Goal: Task Accomplishment & Management: Manage account settings

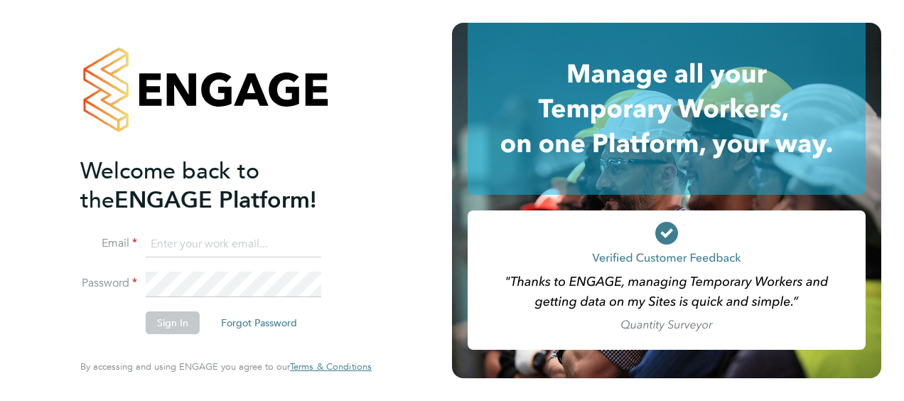
type input "james.ballantyne@vistry.co.uk"
click at [166, 322] on button "Sign In" at bounding box center [173, 322] width 54 height 23
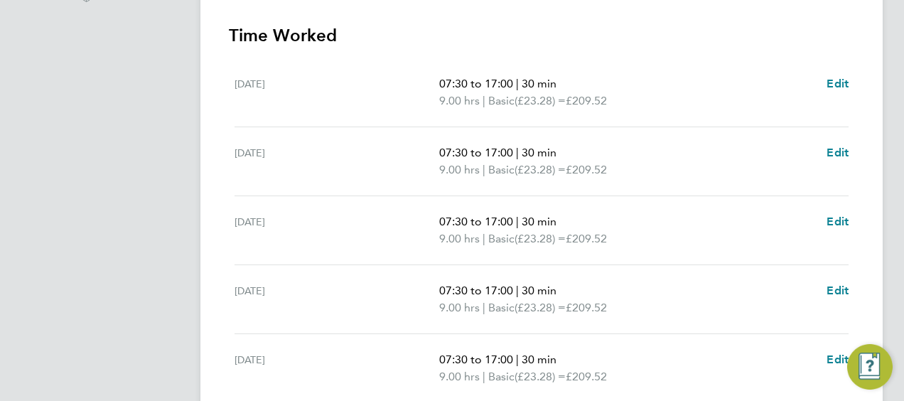
scroll to position [623, 0]
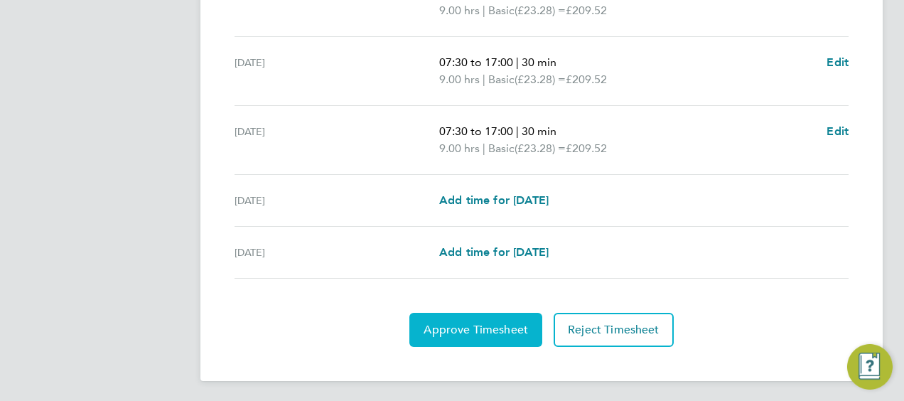
click at [469, 328] on span "Approve Timesheet" at bounding box center [476, 330] width 104 height 14
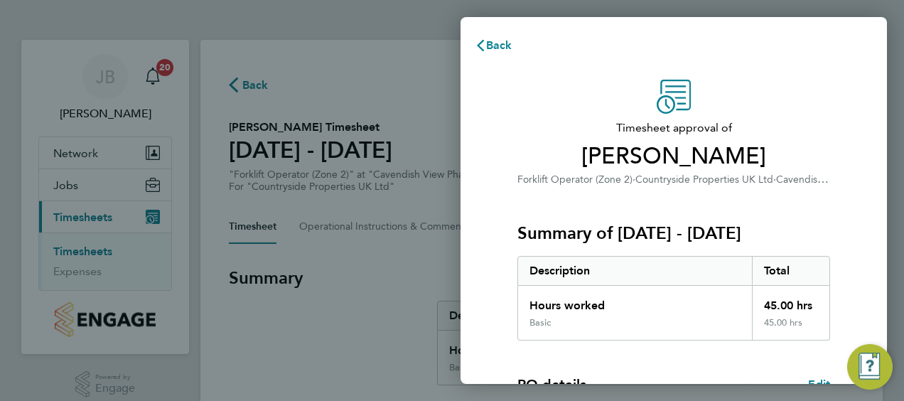
scroll to position [279, 0]
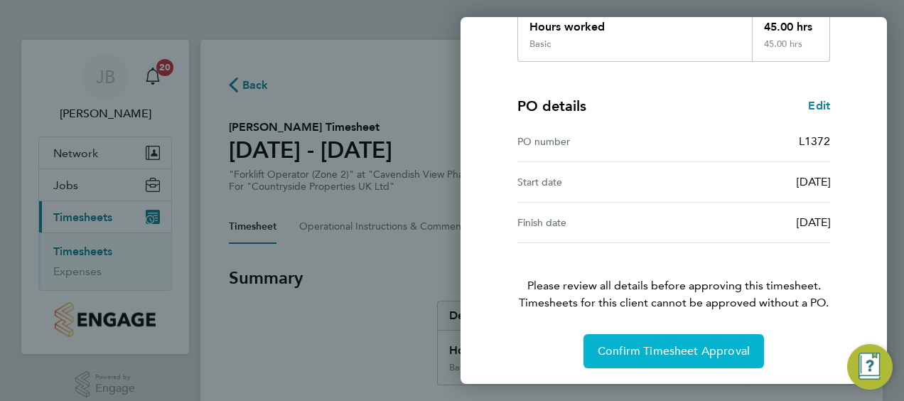
click at [658, 354] on span "Confirm Timesheet Approval" at bounding box center [674, 351] width 152 height 14
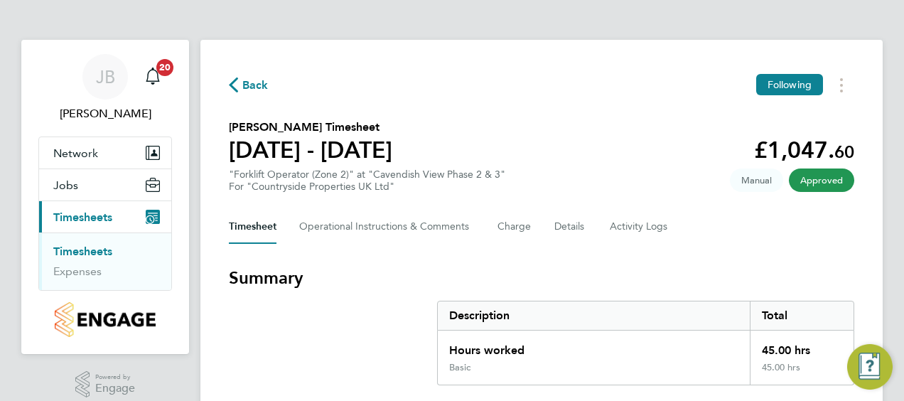
click at [98, 216] on span "Timesheets" at bounding box center [82, 217] width 59 height 14
click at [77, 251] on link "Timesheets" at bounding box center [82, 252] width 59 height 14
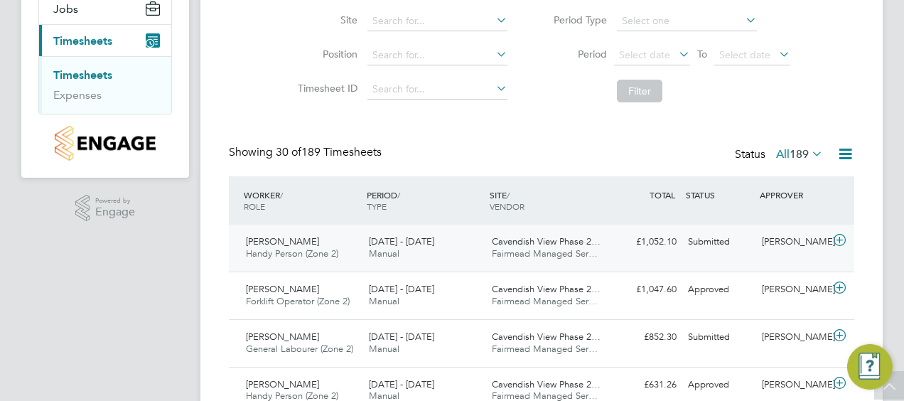
click at [543, 245] on span "Cavendish View Phase 2…" at bounding box center [546, 241] width 109 height 12
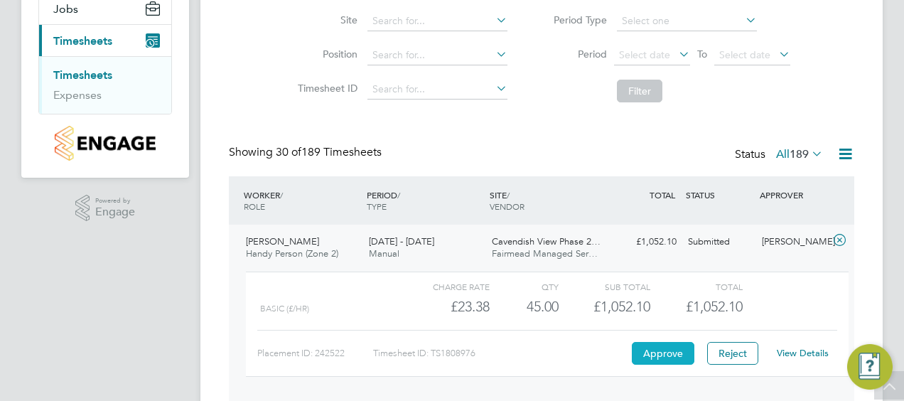
click at [660, 353] on button "Approve" at bounding box center [663, 353] width 63 height 23
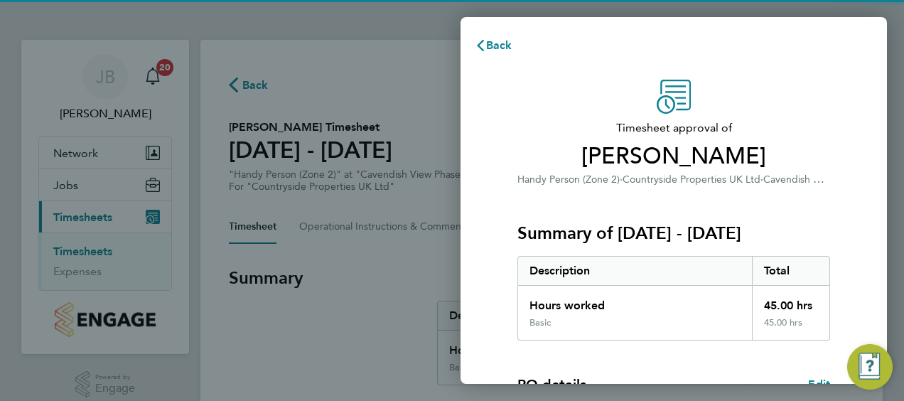
scroll to position [279, 0]
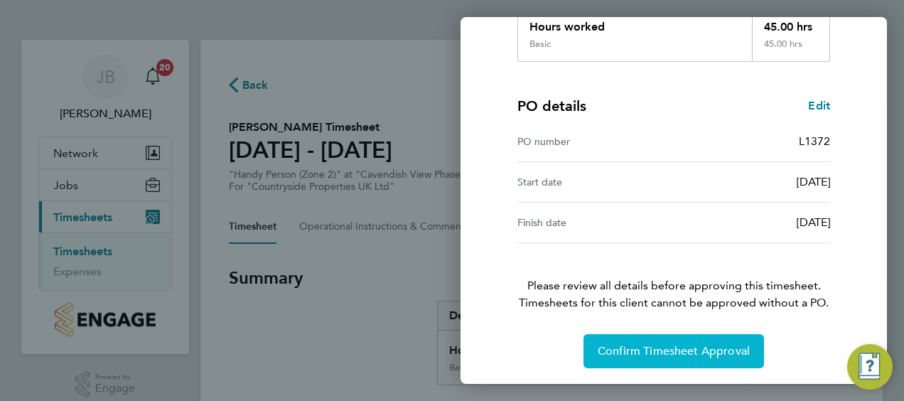
click at [653, 351] on span "Confirm Timesheet Approval" at bounding box center [674, 351] width 152 height 14
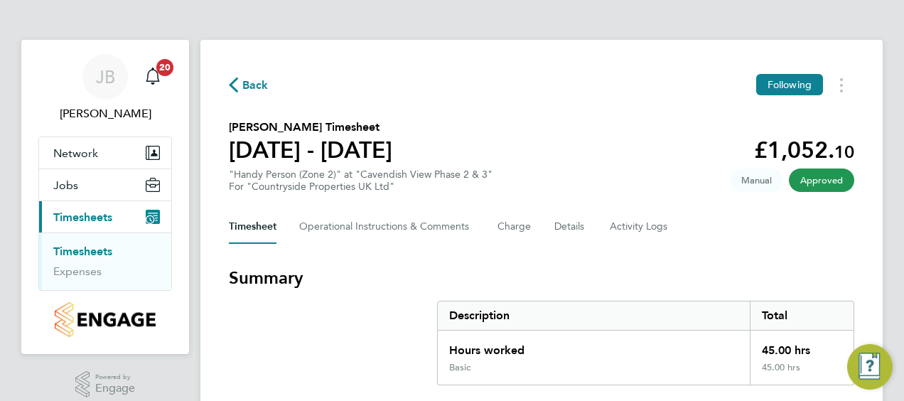
click at [90, 249] on link "Timesheets" at bounding box center [82, 252] width 59 height 14
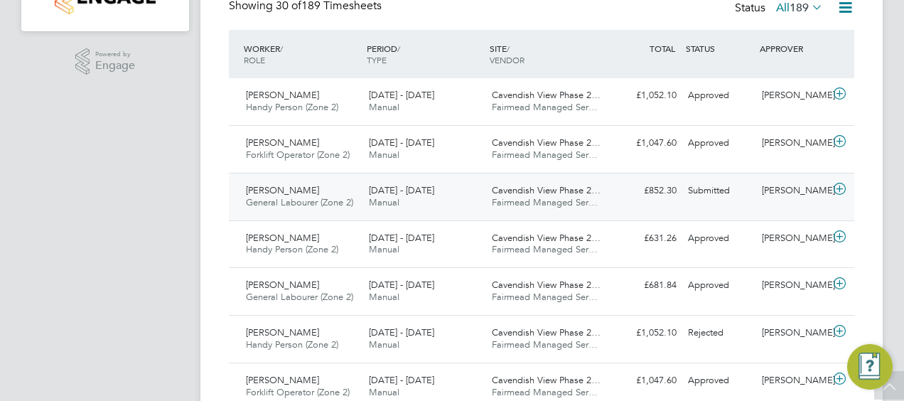
click at [518, 196] on span "Fairmead Managed Ser…" at bounding box center [545, 202] width 106 height 12
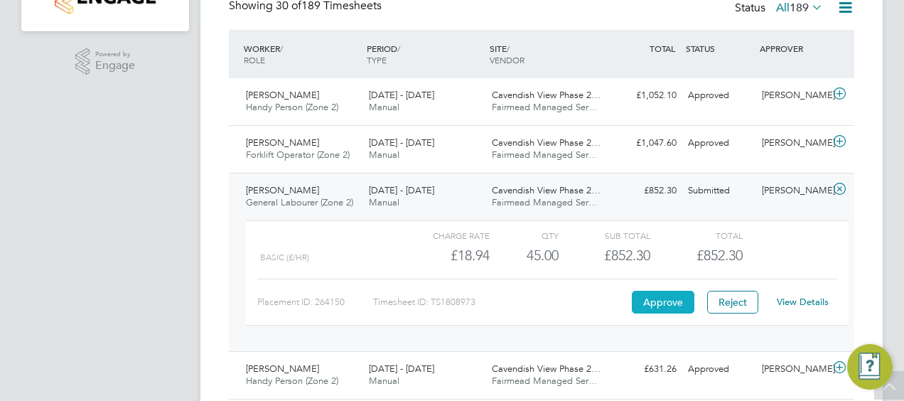
click at [668, 304] on button "Approve" at bounding box center [663, 302] width 63 height 23
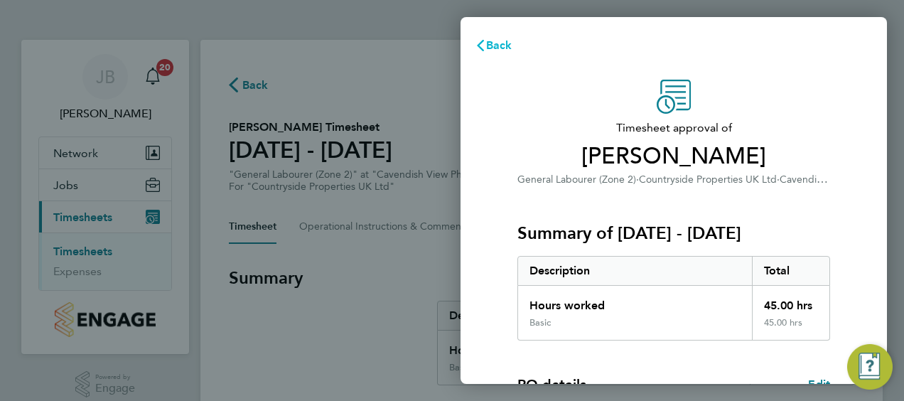
click at [493, 44] on span "Back" at bounding box center [499, 45] width 26 height 14
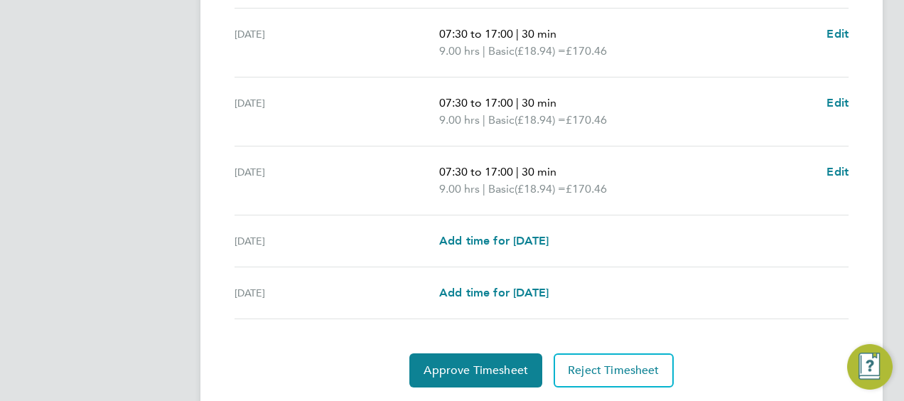
scroll to position [584, 0]
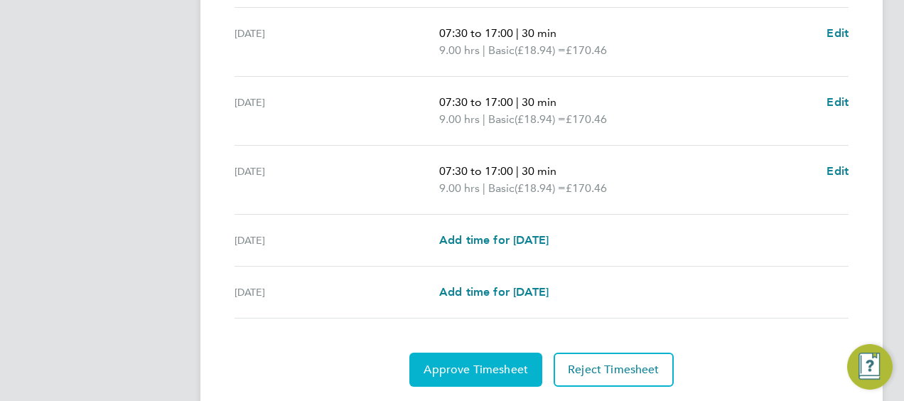
click at [476, 368] on span "Approve Timesheet" at bounding box center [476, 370] width 104 height 14
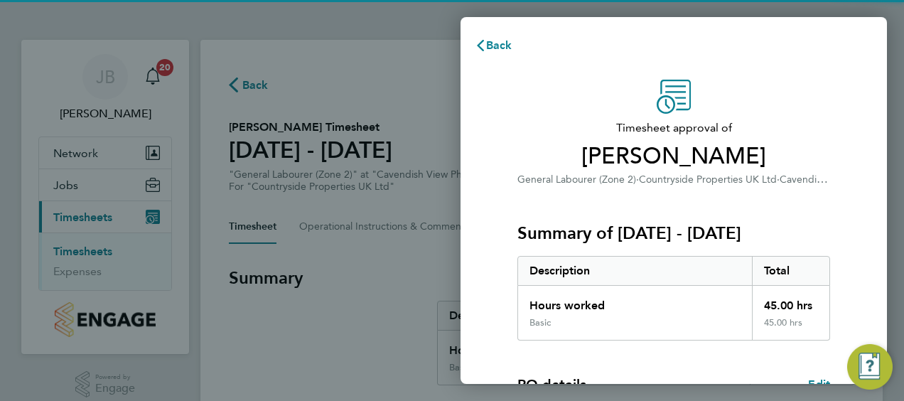
scroll to position [279, 0]
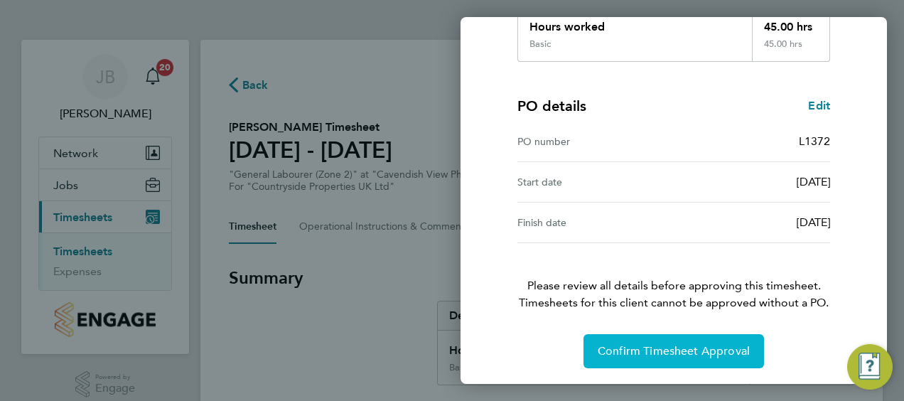
click at [641, 348] on span "Confirm Timesheet Approval" at bounding box center [674, 351] width 152 height 14
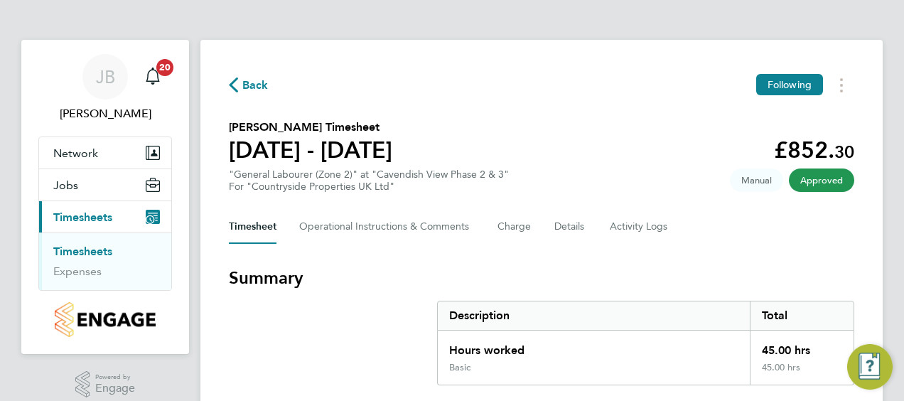
click at [82, 252] on link "Timesheets" at bounding box center [82, 252] width 59 height 14
